Goal: Task Accomplishment & Management: Use online tool/utility

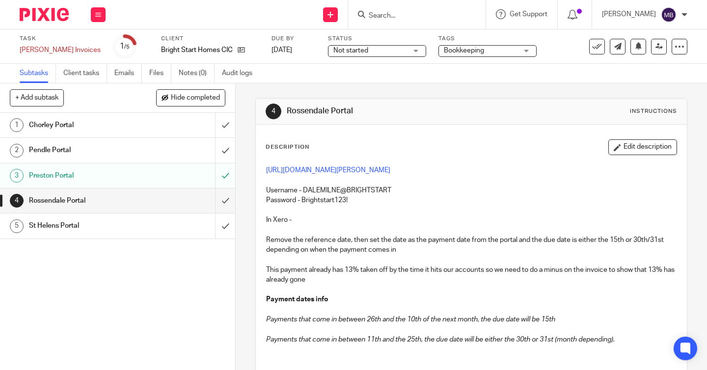
scroll to position [31, 0]
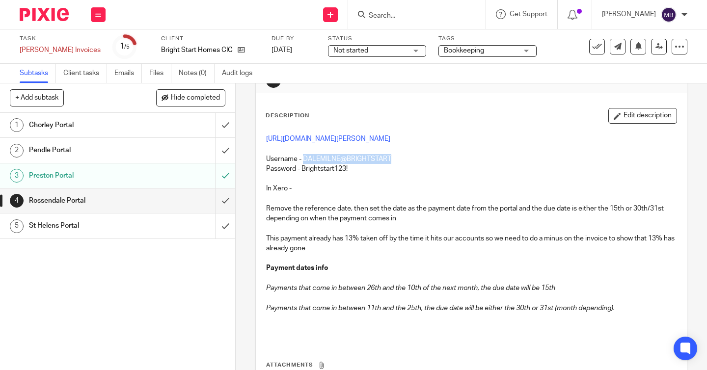
drag, startPoint x: 392, startPoint y: 185, endPoint x: 306, endPoint y: 189, distance: 86.5
click at [306, 164] on p "Username - DALEMILNE@BRIGHTSTART" at bounding box center [471, 154] width 411 height 20
copy p "DALEMILNE@BRIGHTSTART"
drag, startPoint x: 350, startPoint y: 197, endPoint x: 304, endPoint y: 200, distance: 46.7
click at [304, 174] on p "Password - Brightstart123!" at bounding box center [471, 169] width 411 height 10
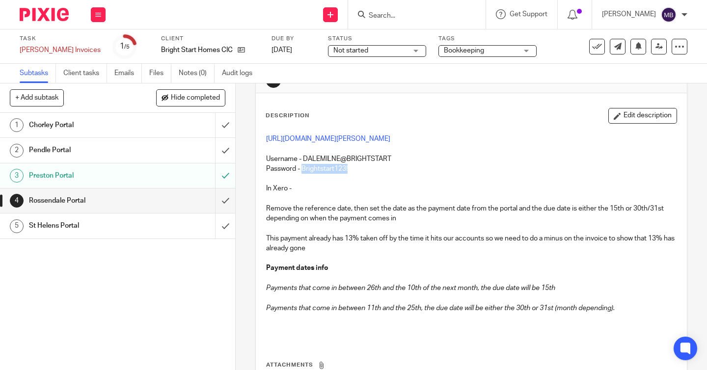
copy p "Brightstart123!"
click at [224, 201] on input "submit" at bounding box center [117, 201] width 235 height 25
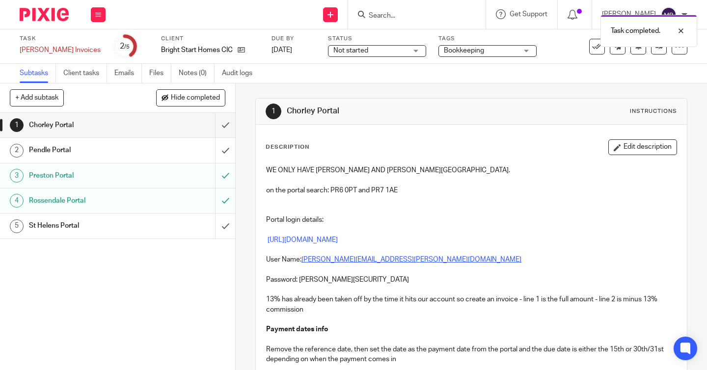
click at [102, 227] on h1 "St Helens Portal" at bounding box center [88, 226] width 118 height 15
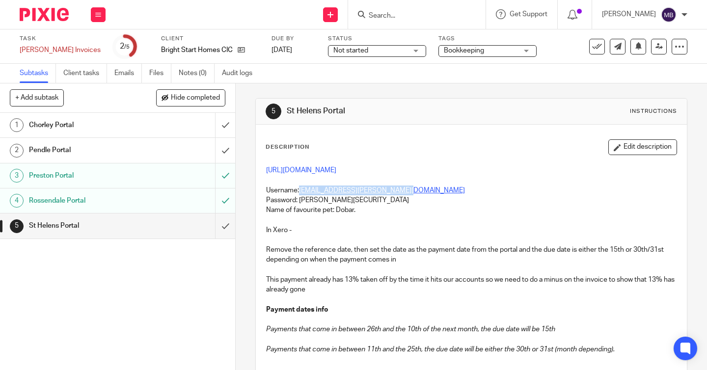
drag, startPoint x: 412, startPoint y: 190, endPoint x: 302, endPoint y: 190, distance: 110.0
click at [301, 190] on p "Username: [EMAIL_ADDRESS][PERSON_NAME][DOMAIN_NAME]" at bounding box center [471, 191] width 411 height 10
copy link "[EMAIL_ADDRESS][PERSON_NAME][DOMAIN_NAME]"
click at [334, 168] on link "[URL][DOMAIN_NAME]" at bounding box center [301, 170] width 70 height 7
drag, startPoint x: 354, startPoint y: 201, endPoint x: 300, endPoint y: 202, distance: 54.0
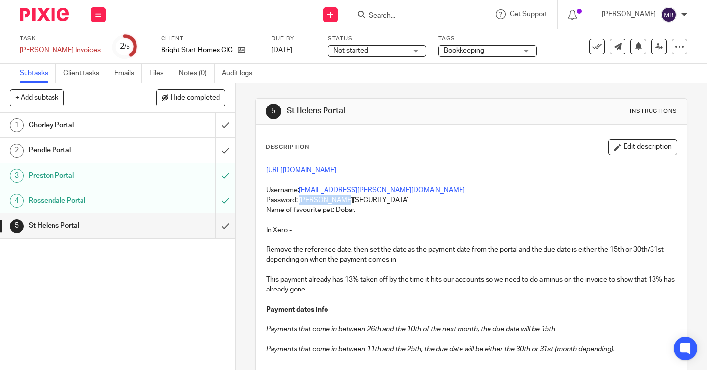
click at [300, 202] on p "Password: [PERSON_NAME][SECURITY_DATA]" at bounding box center [471, 201] width 411 height 10
copy p "[PERSON_NAME]@54321"
click at [225, 224] on input "submit" at bounding box center [117, 226] width 235 height 25
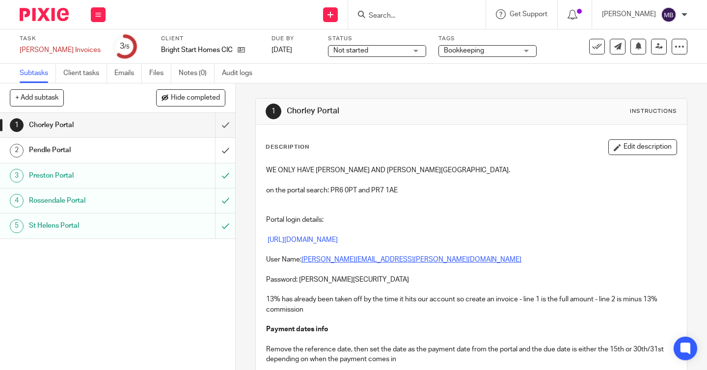
click at [99, 122] on h1 "Chorley Portal" at bounding box center [88, 125] width 118 height 15
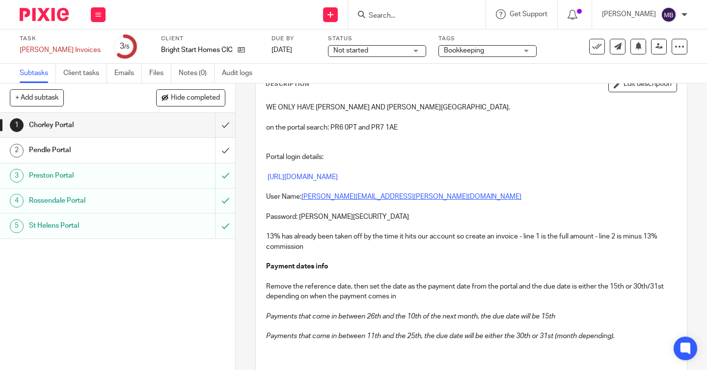
scroll to position [63, 0]
drag, startPoint x: 402, startPoint y: 197, endPoint x: 305, endPoint y: 198, distance: 97.3
click at [305, 198] on p "User Name: [PERSON_NAME][EMAIL_ADDRESS][PERSON_NAME][DOMAIN_NAME]" at bounding box center [471, 197] width 411 height 10
copy u "[PERSON_NAME][EMAIL_ADDRESS][PERSON_NAME][DOMAIN_NAME]"
click at [321, 176] on link "[URL][DOMAIN_NAME]" at bounding box center [303, 176] width 70 height 7
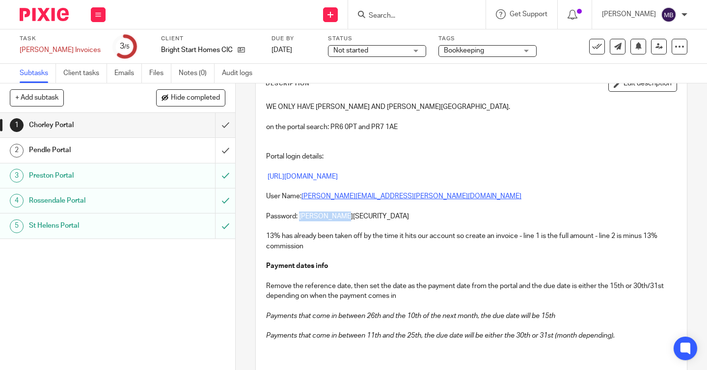
drag, startPoint x: 350, startPoint y: 217, endPoint x: 300, endPoint y: 217, distance: 50.1
click at [300, 217] on p "Password: [PERSON_NAME][SECURITY_DATA]" at bounding box center [471, 217] width 411 height 10
copy p "[PERSON_NAME]@12345"
drag, startPoint x: 357, startPoint y: 127, endPoint x: 332, endPoint y: 127, distance: 25.1
click at [332, 127] on p "on the portal search: PR6 0PT and PR7 1AE" at bounding box center [471, 127] width 411 height 10
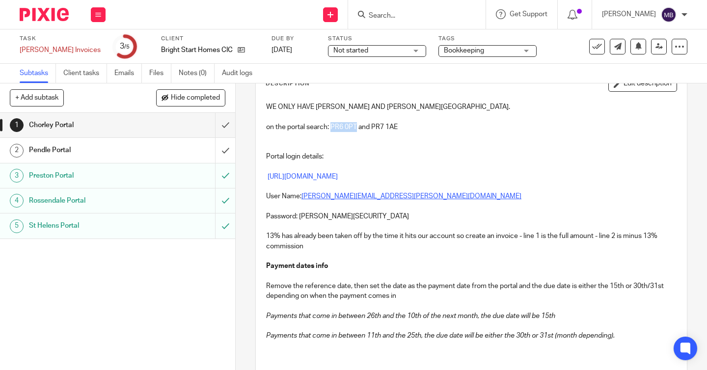
copy p "PR6 0PT"
drag, startPoint x: 400, startPoint y: 127, endPoint x: 373, endPoint y: 126, distance: 26.5
click at [373, 126] on p "on the portal search: PR6 0PT and PR7 1AE" at bounding box center [471, 127] width 411 height 10
copy p "PR7 1AE"
click at [223, 126] on input "submit" at bounding box center [117, 125] width 235 height 25
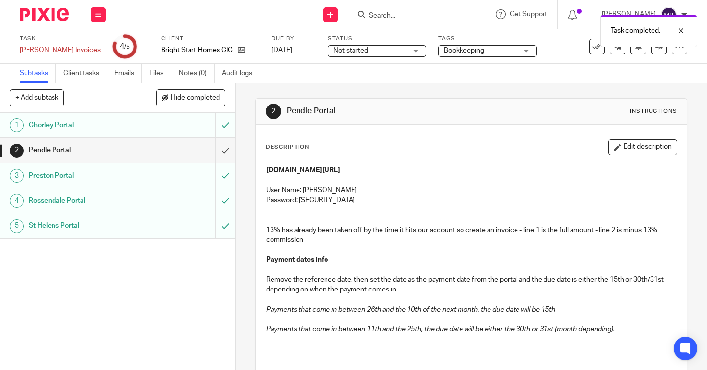
drag, startPoint x: 379, startPoint y: 192, endPoint x: 304, endPoint y: 192, distance: 75.2
click at [304, 192] on p "User Name: NEETUDAWSON@PEND" at bounding box center [471, 191] width 411 height 10
copy p "NEETUDAWSON@PEND"
drag, startPoint x: 360, startPoint y: 203, endPoint x: 300, endPoint y: 203, distance: 59.4
click at [300, 203] on p "Password: Pendleportal2025!" at bounding box center [471, 201] width 411 height 10
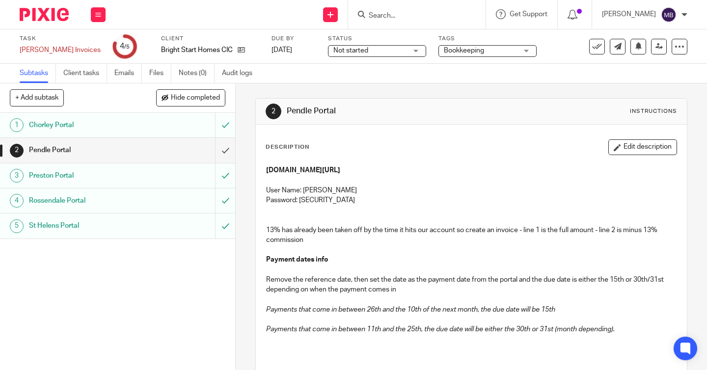
copy p "Pendleportal2025!"
click at [597, 47] on icon at bounding box center [597, 47] width 10 height 10
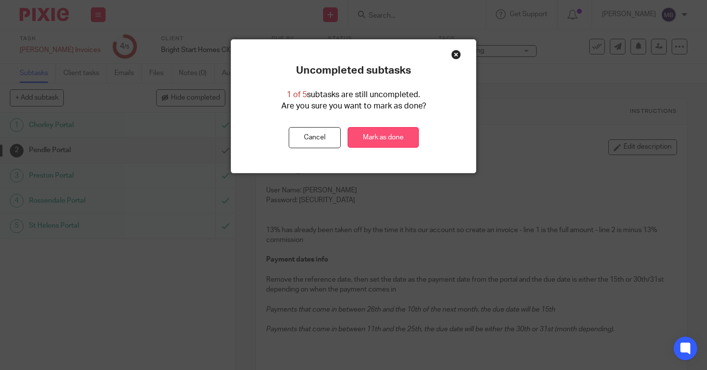
click at [396, 138] on link "Mark as done" at bounding box center [383, 137] width 71 height 21
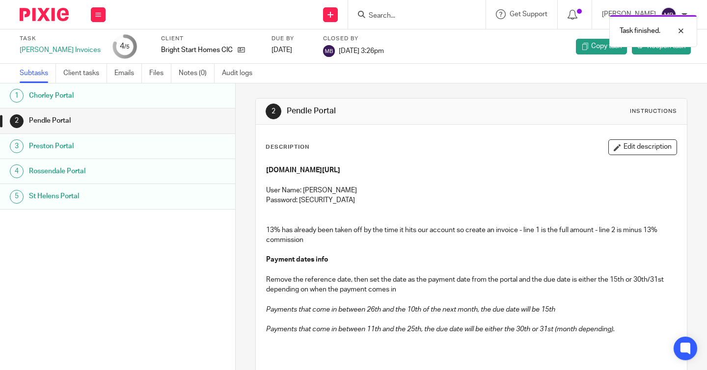
click at [44, 14] on img at bounding box center [44, 14] width 49 height 13
